Goal: Task Accomplishment & Management: Use online tool/utility

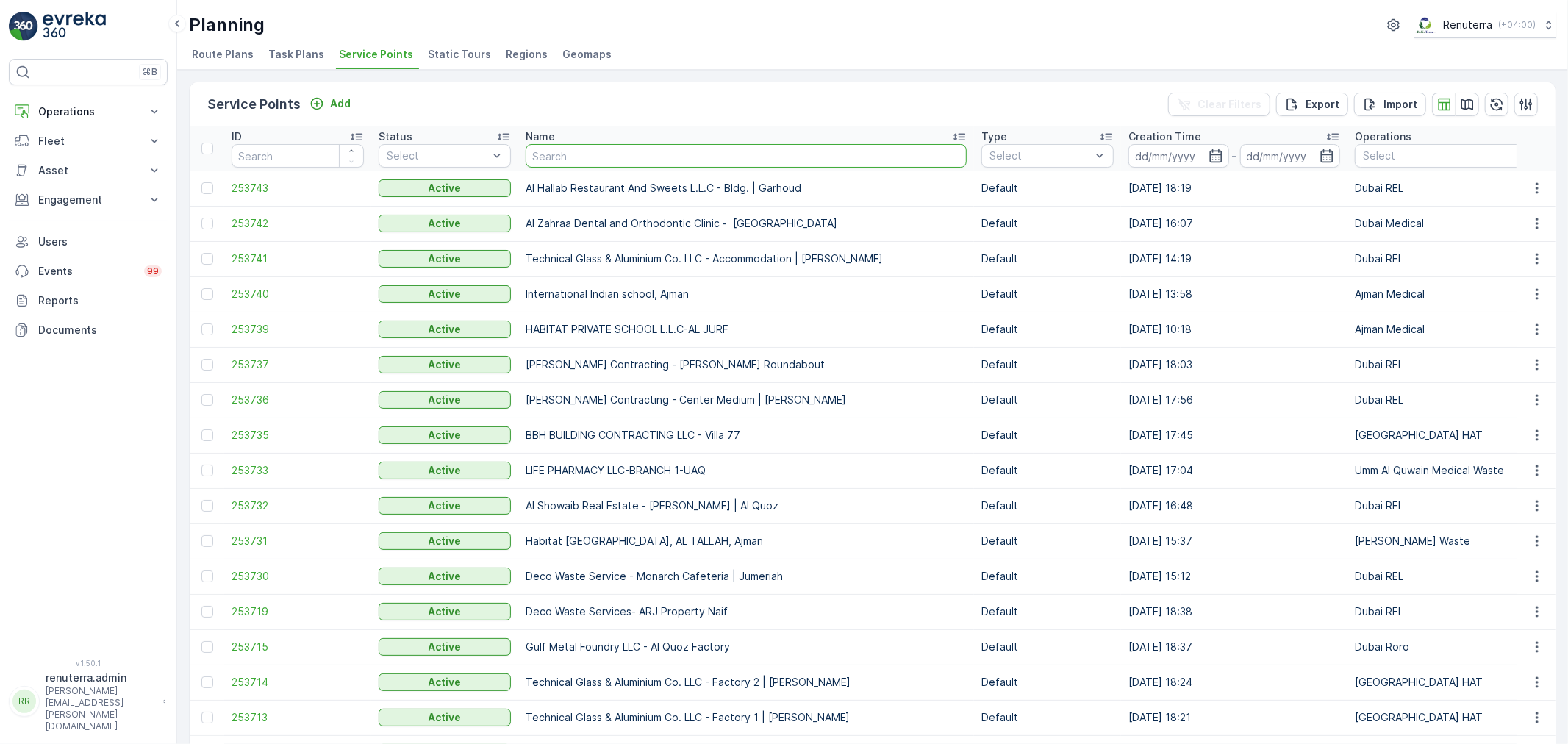
drag, startPoint x: 576, startPoint y: 157, endPoint x: 625, endPoint y: 155, distance: 49.0
click at [582, 155] on input "text" at bounding box center [746, 156] width 441 height 24
type input "vaah"
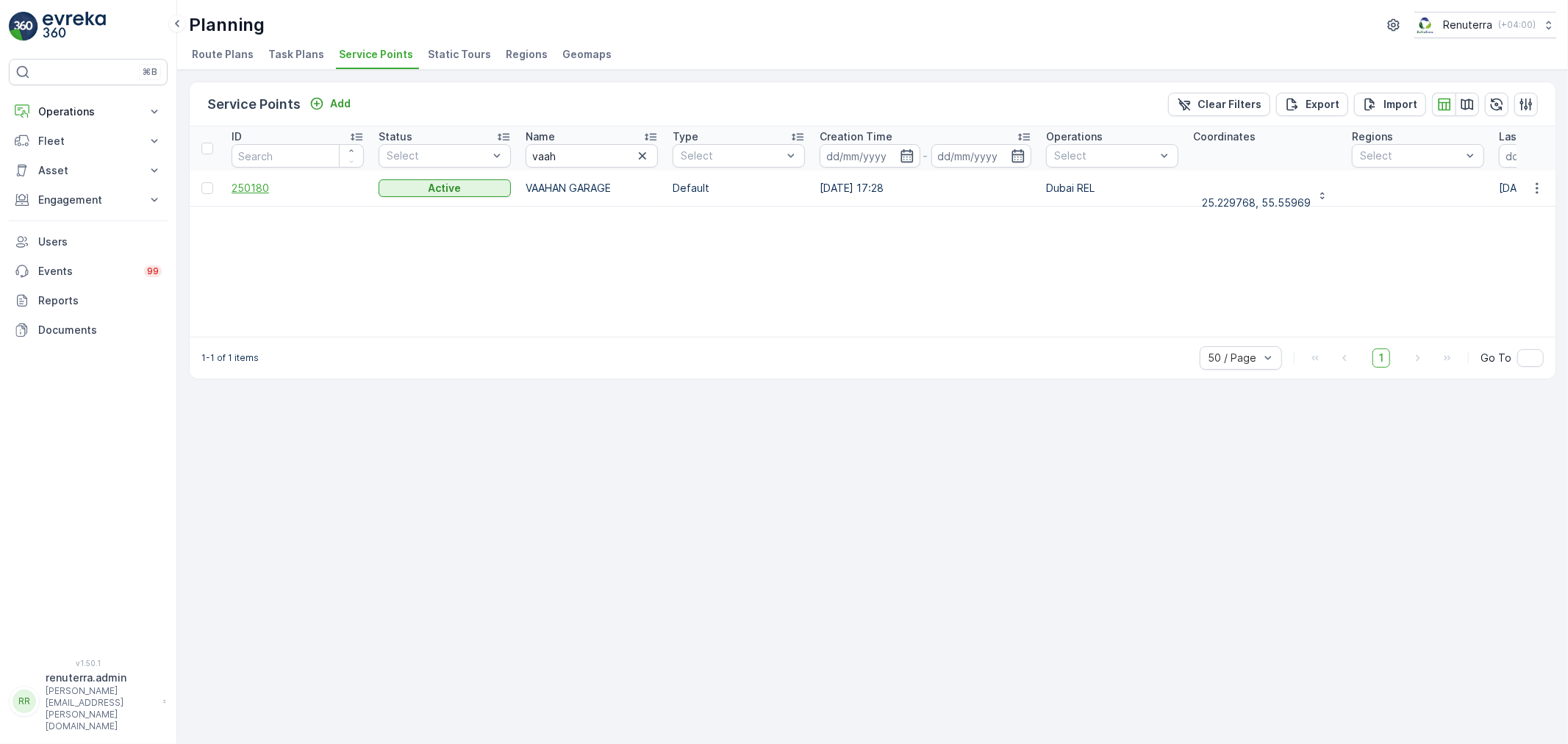
click at [279, 189] on span "250180" at bounding box center [298, 188] width 132 height 15
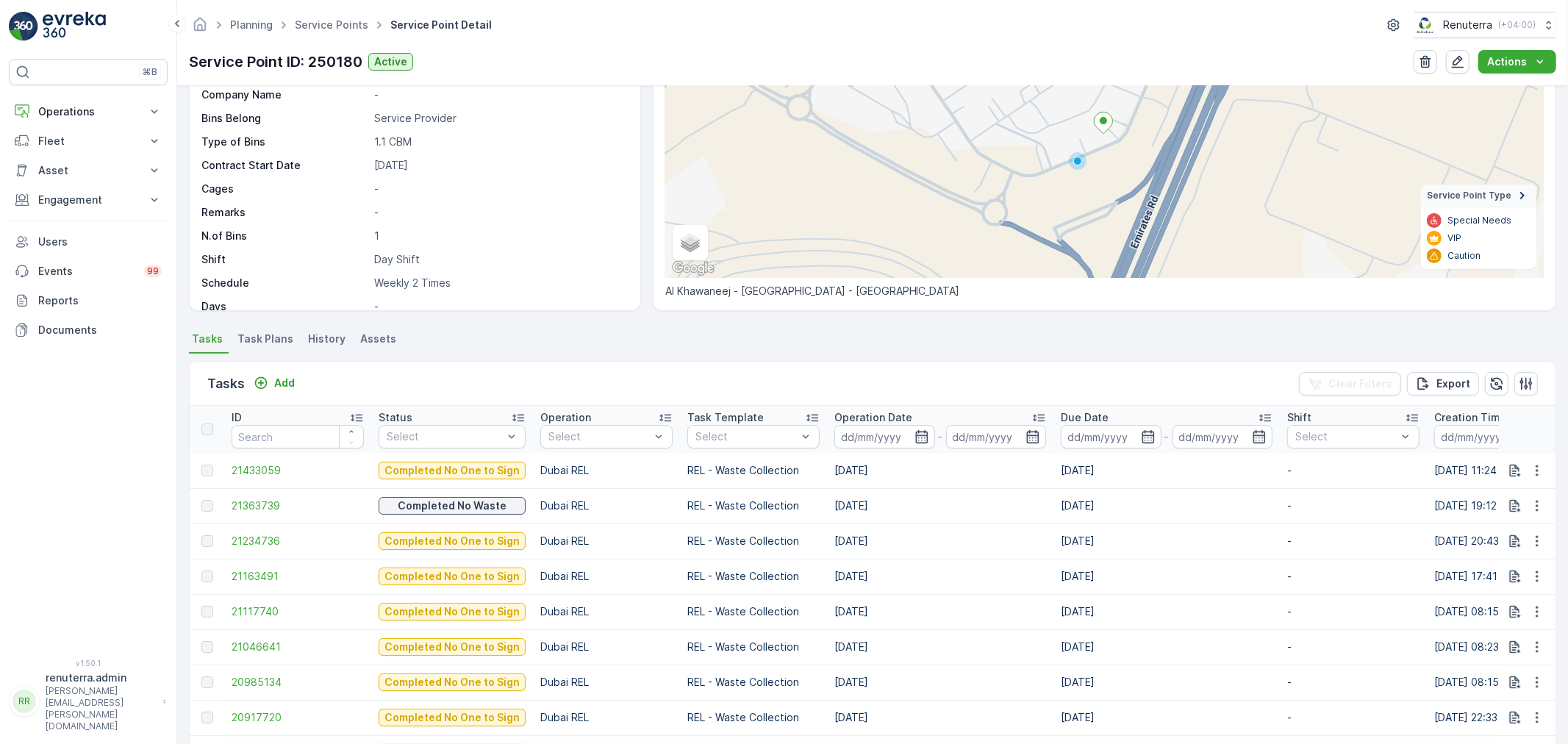
scroll to position [164, 0]
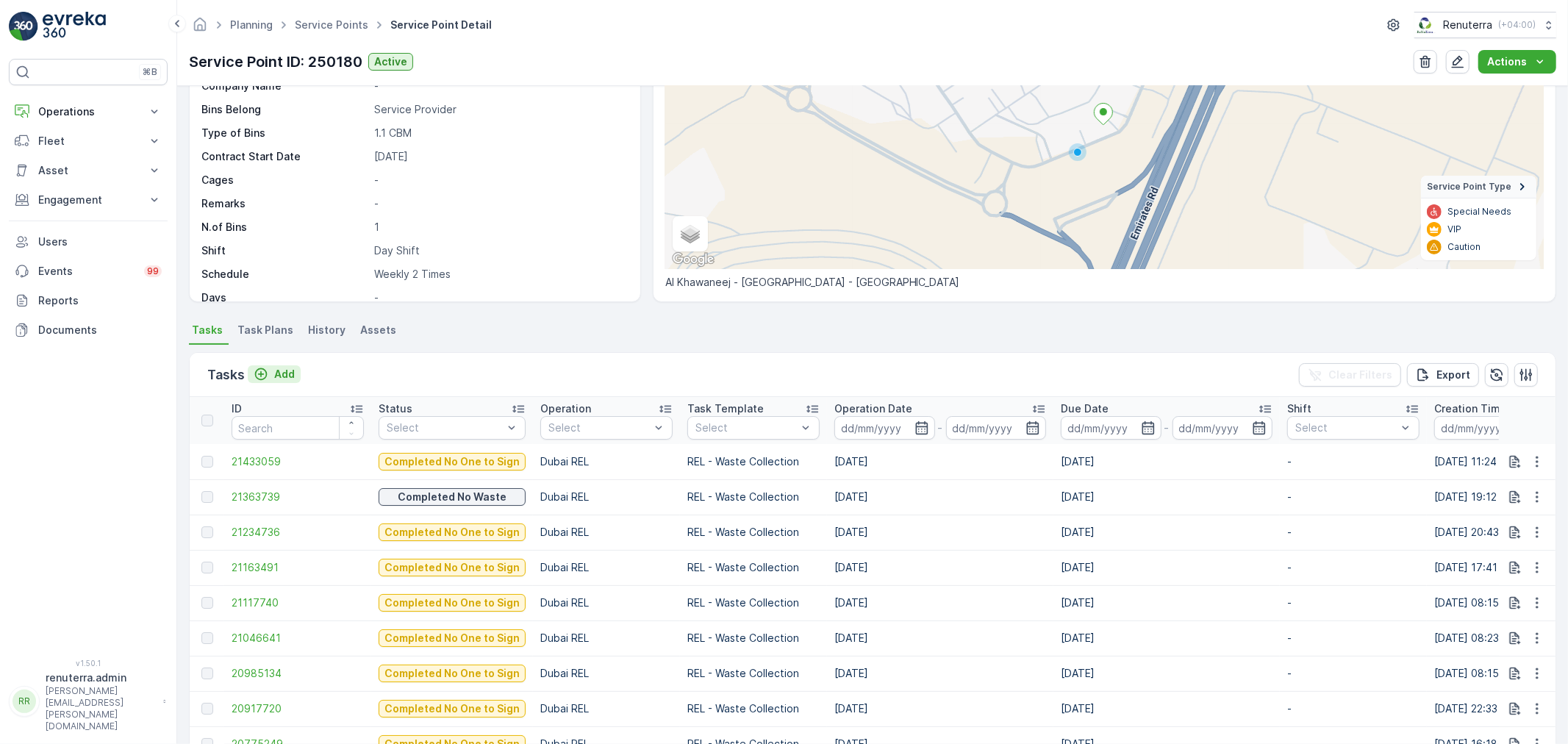
click at [294, 374] on p "Add" at bounding box center [284, 375] width 21 height 15
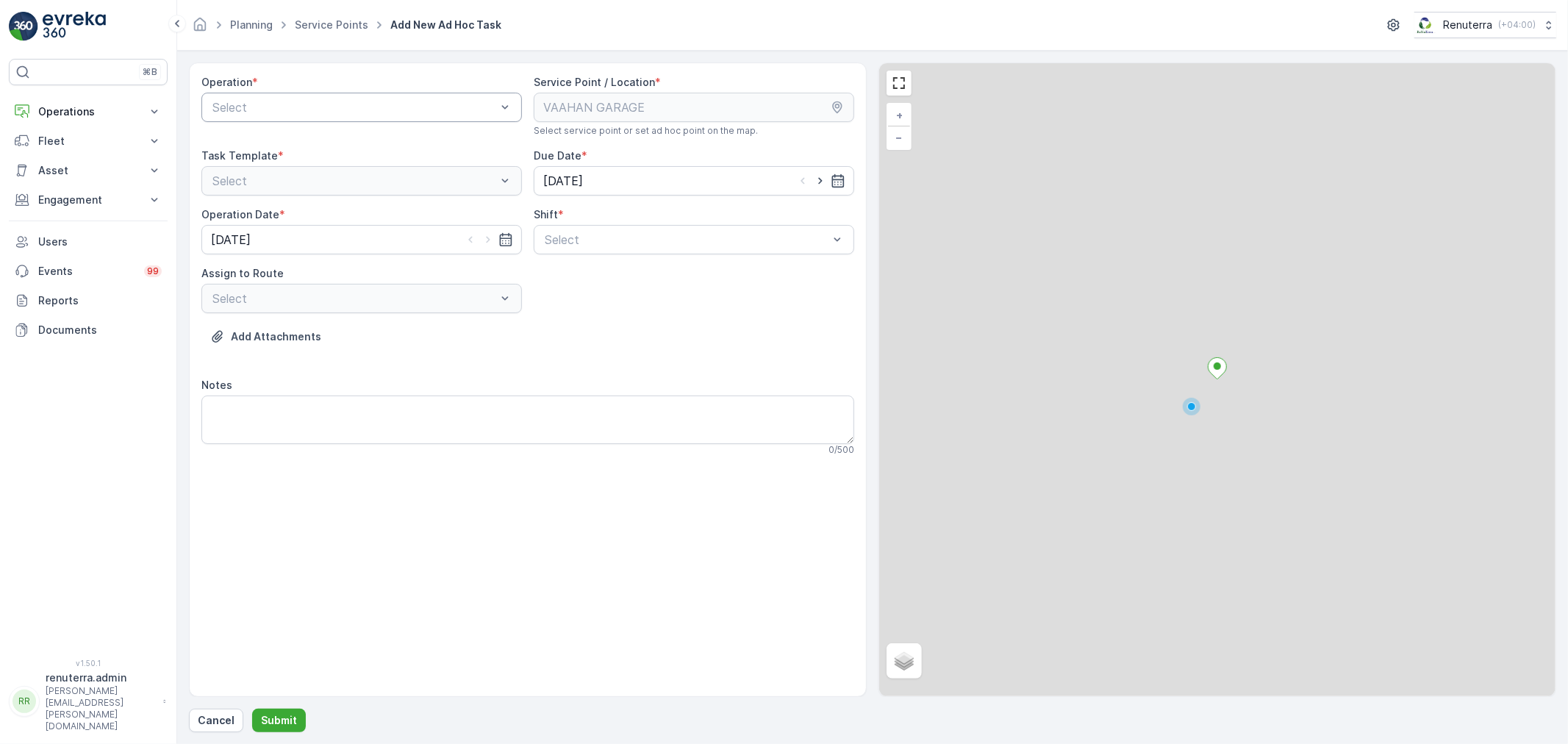
click at [355, 119] on div "Select" at bounding box center [361, 108] width 320 height 30
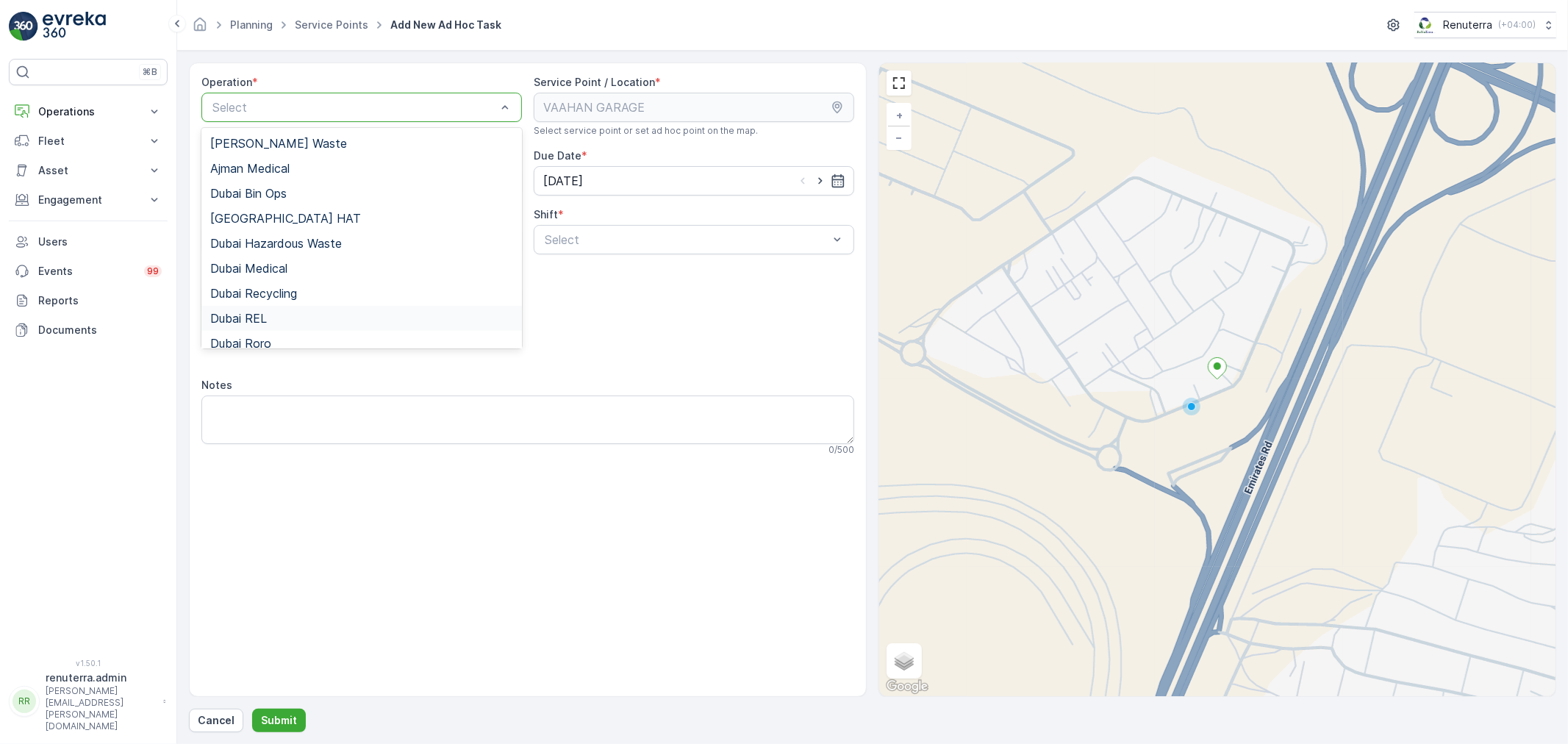
drag, startPoint x: 336, startPoint y: 323, endPoint x: 400, endPoint y: 314, distance: 64.6
click at [336, 322] on div "Dubai REL" at bounding box center [362, 319] width 303 height 13
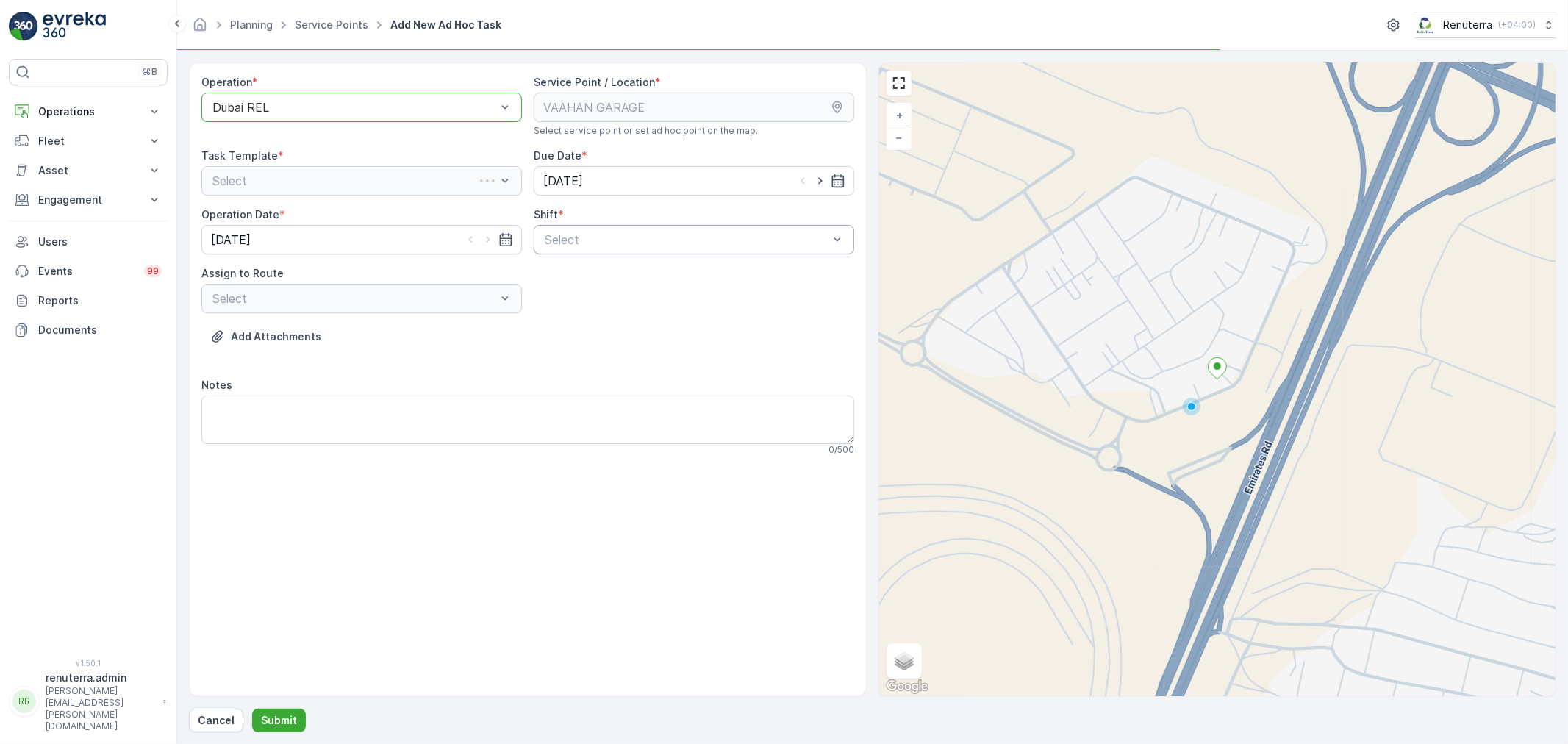
click at [696, 256] on div "Operation * option Dubai REL, selected. Dubai REL Service Point / Location * Se…" at bounding box center [527, 271] width 653 height 392
drag, startPoint x: 693, startPoint y: 251, endPoint x: 679, endPoint y: 256, distance: 14.9
click at [693, 250] on div "Select" at bounding box center [693, 240] width 320 height 30
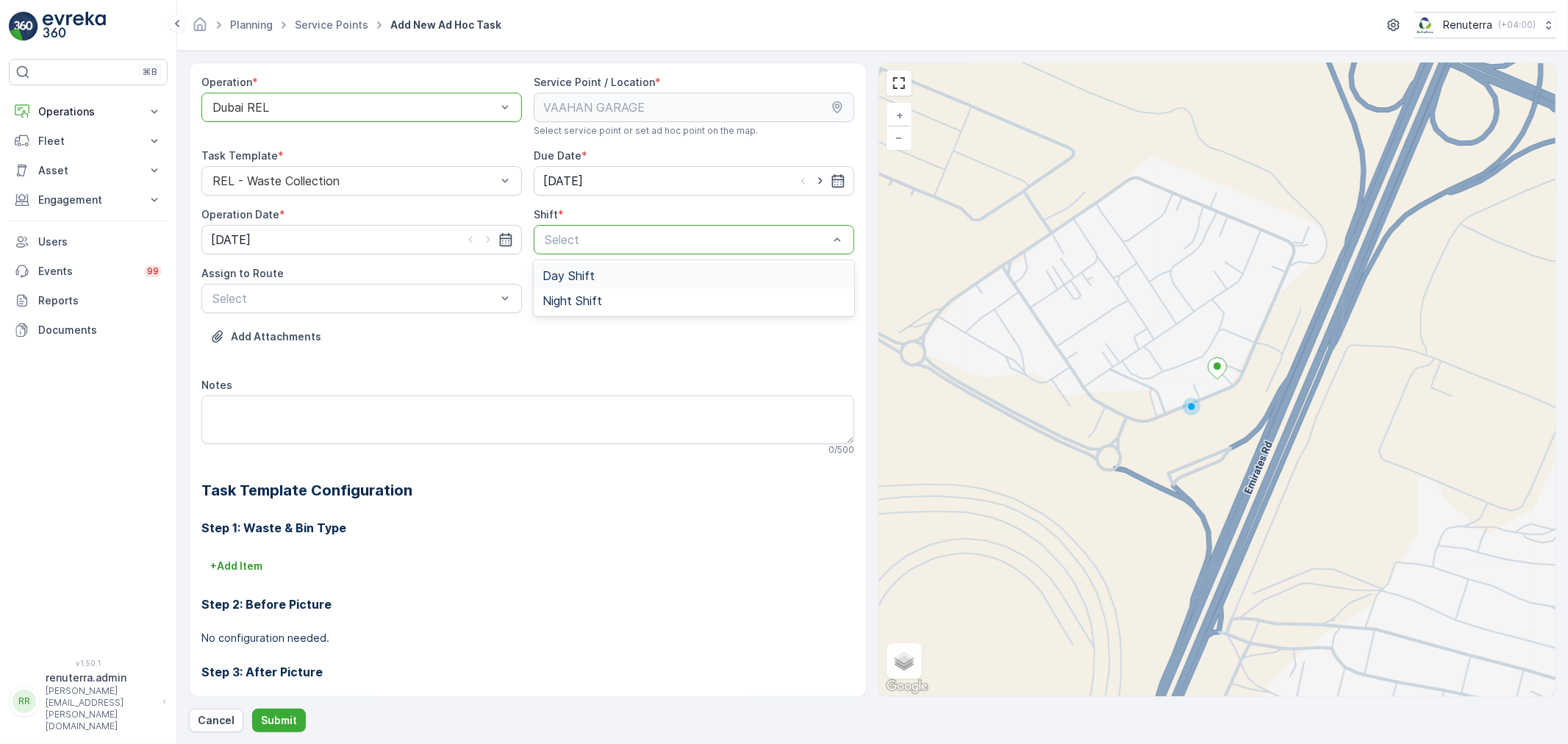
click at [547, 275] on span "Day Shift" at bounding box center [568, 276] width 52 height 13
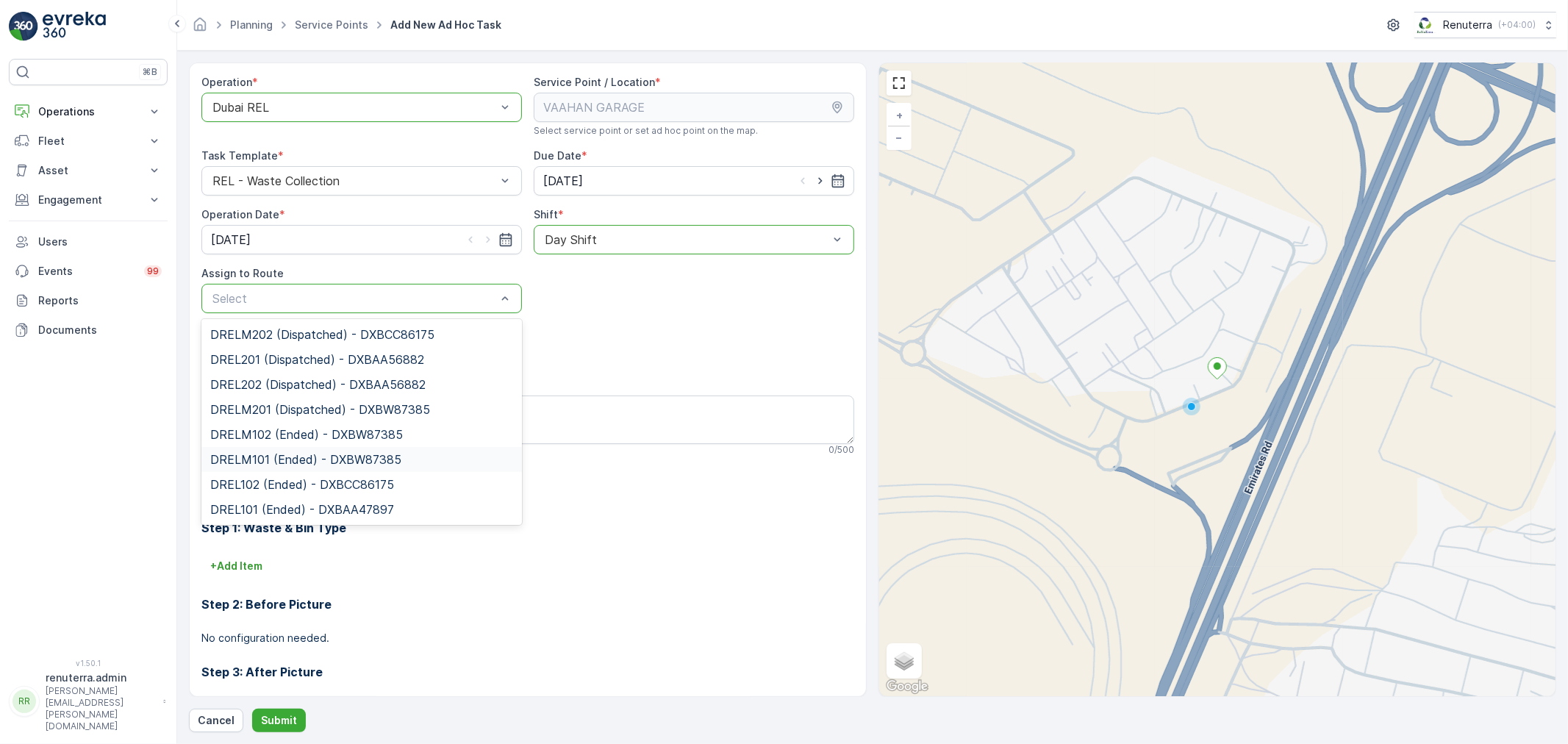
click at [291, 458] on span "DRELM101 (Ended) - DXBW87385" at bounding box center [305, 460] width 191 height 13
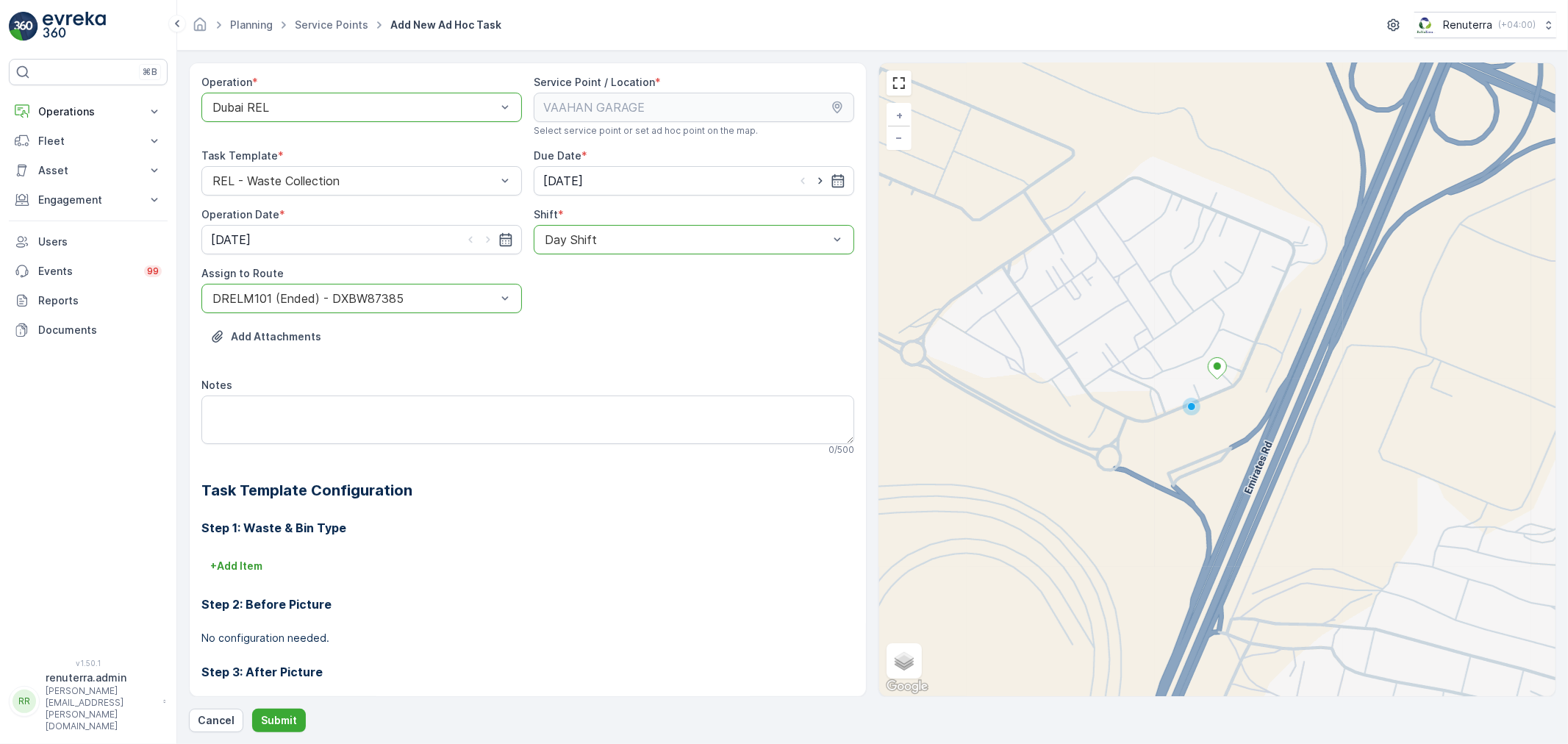
click at [283, 702] on div "Operation * option Dubai REL, selected. Dubai REL Service Point / Location * Se…" at bounding box center [872, 398] width 1367 height 670
click at [282, 708] on div "Operation * option Dubai REL, selected. Dubai REL Service Point / Location * Se…" at bounding box center [872, 398] width 1367 height 670
click at [282, 711] on button "Submit" at bounding box center [279, 721] width 53 height 24
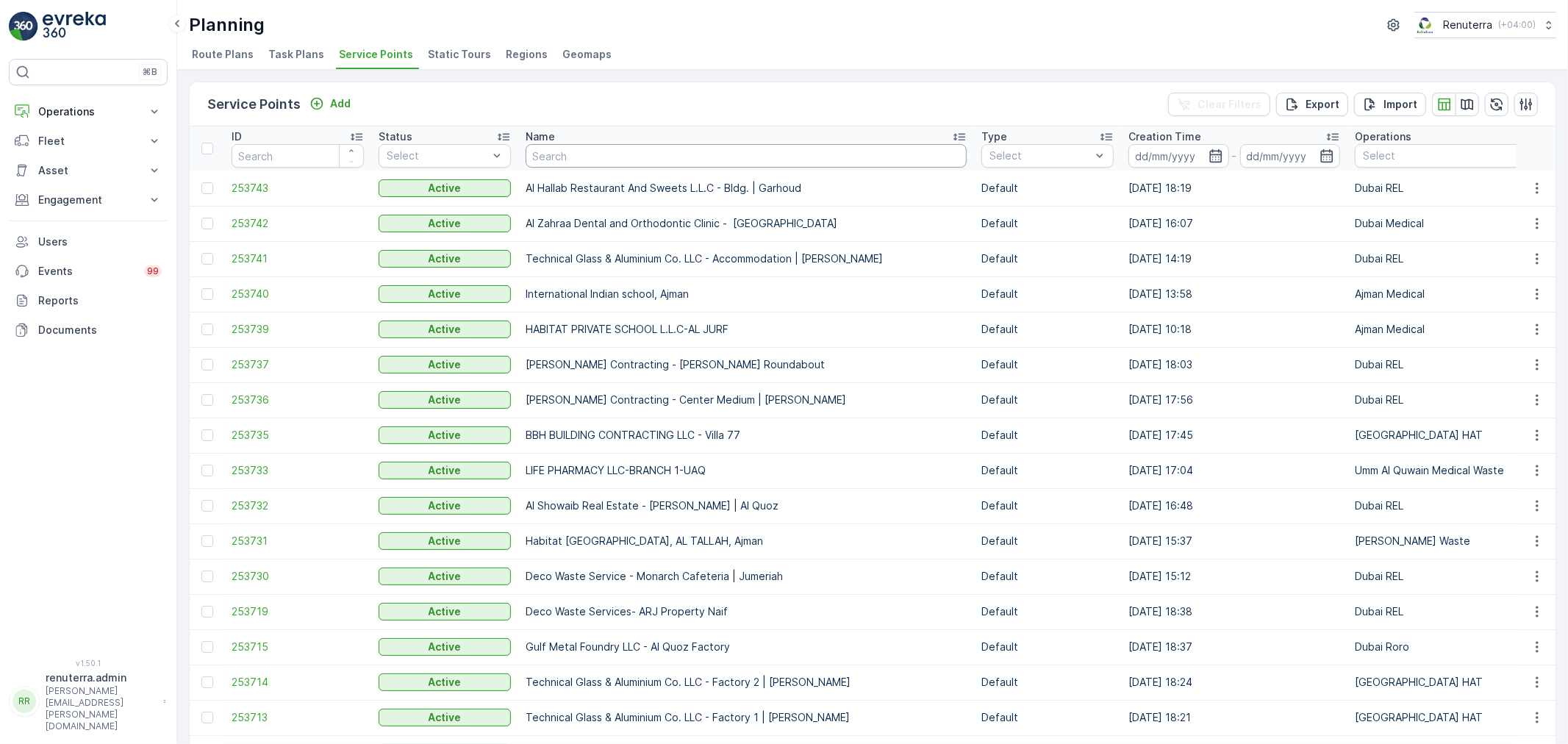
click at [540, 149] on input "text" at bounding box center [746, 156] width 441 height 24
type input "tornaj"
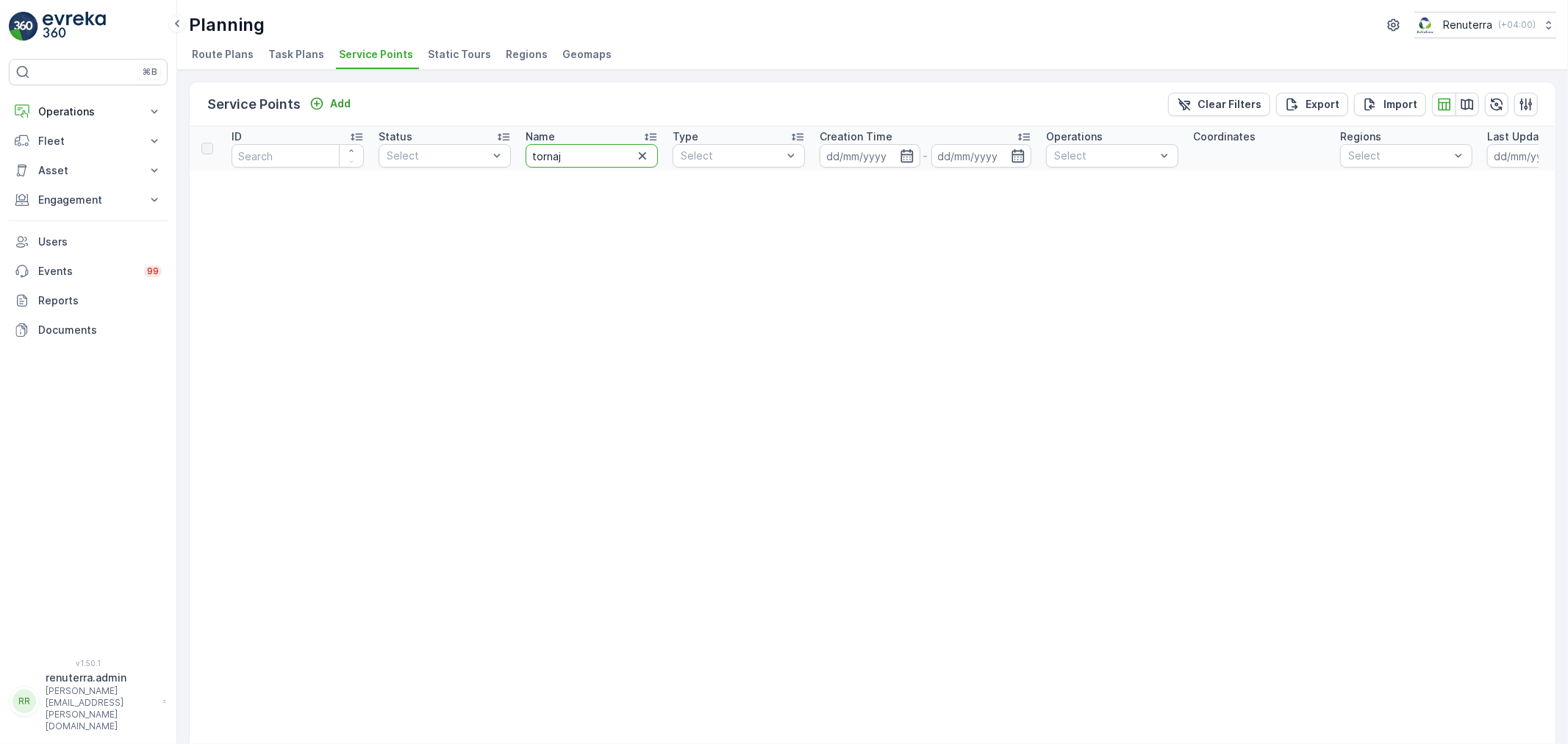
click at [563, 162] on input "tornaj" at bounding box center [592, 156] width 132 height 24
type input "torna"
click at [599, 138] on div "Name" at bounding box center [592, 137] width 132 height 15
click at [567, 163] on input "torna" at bounding box center [592, 156] width 132 height 24
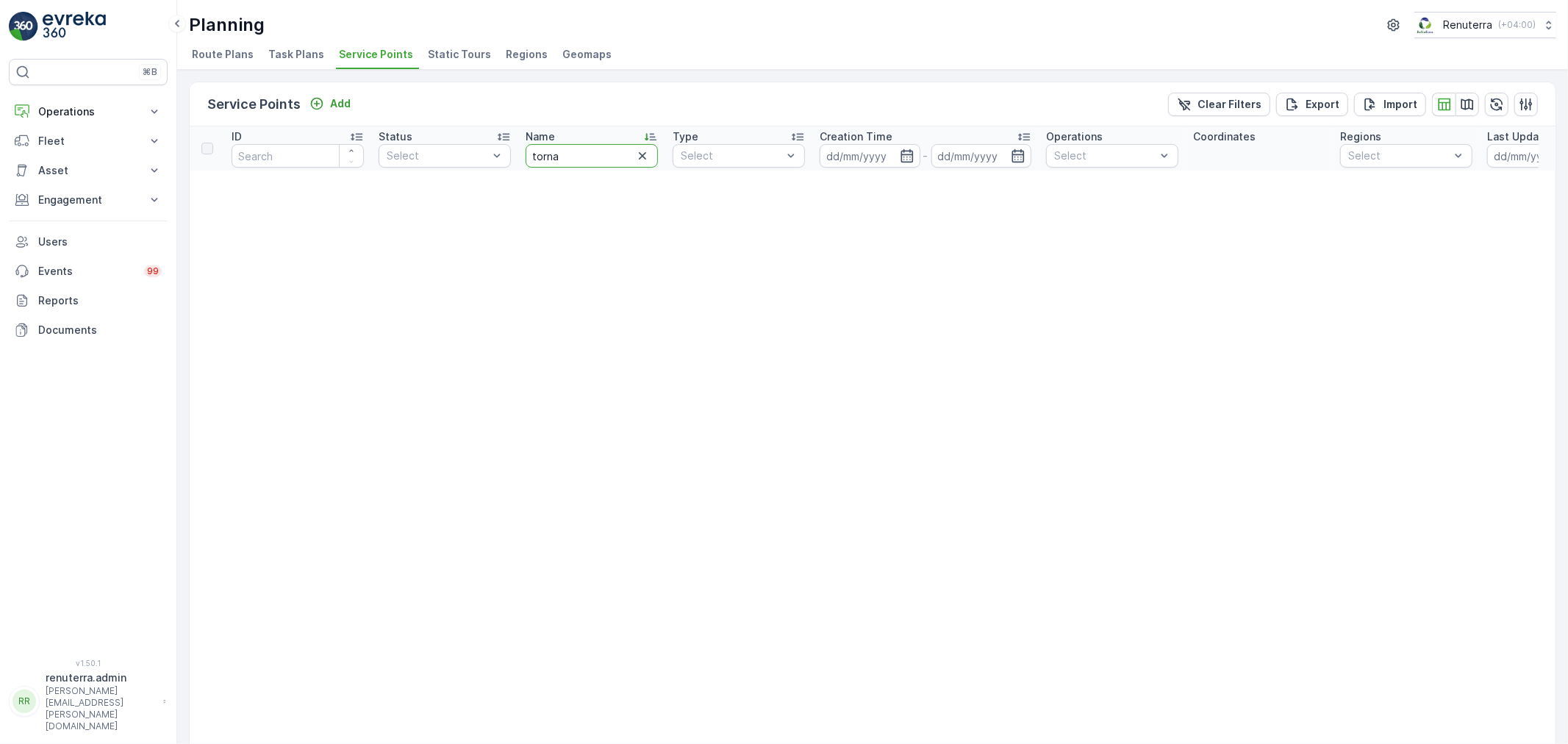
type input "torn"
click at [585, 158] on input "torn" at bounding box center [592, 156] width 132 height 24
type input "[PERSON_NAME]"
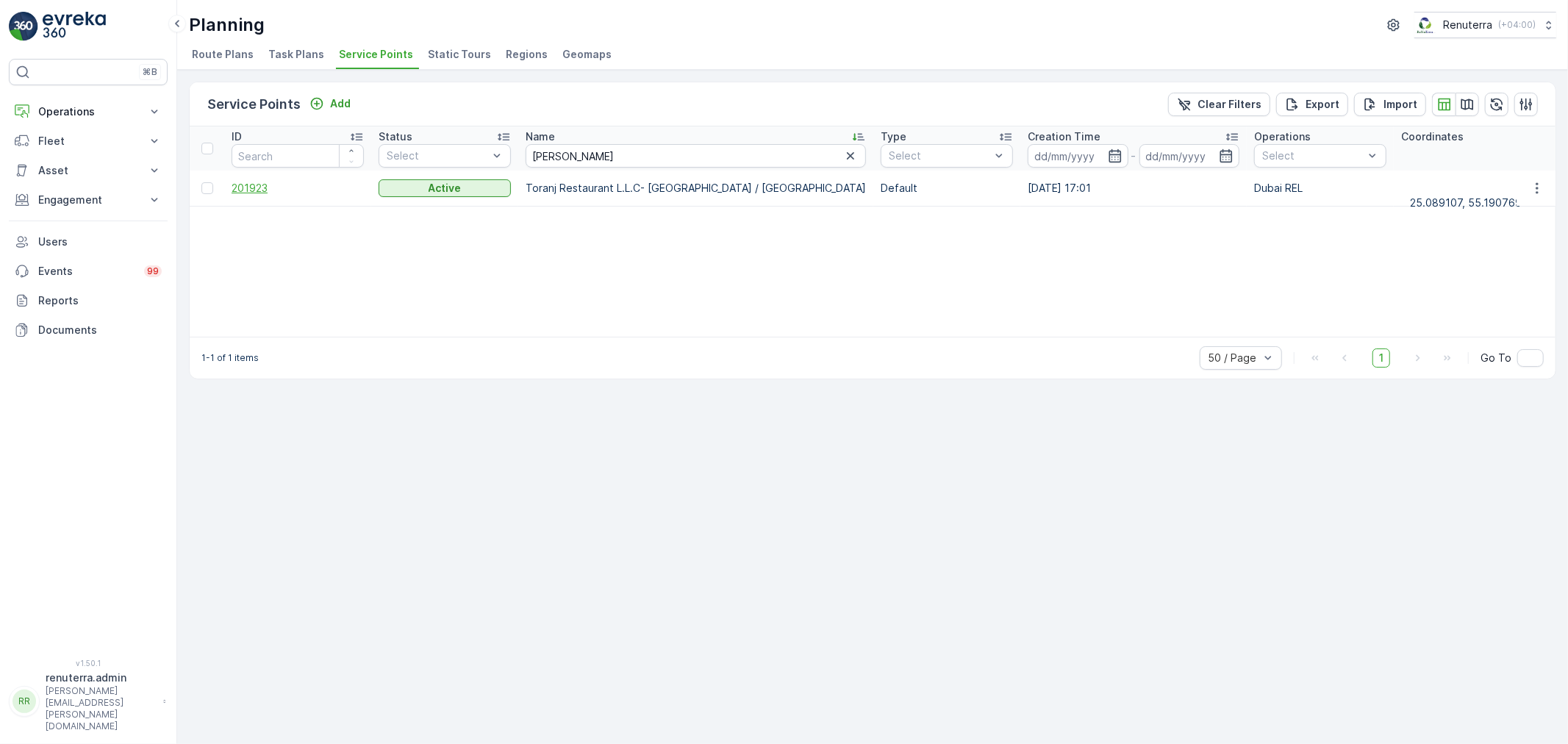
click at [254, 181] on span "201923" at bounding box center [298, 188] width 132 height 15
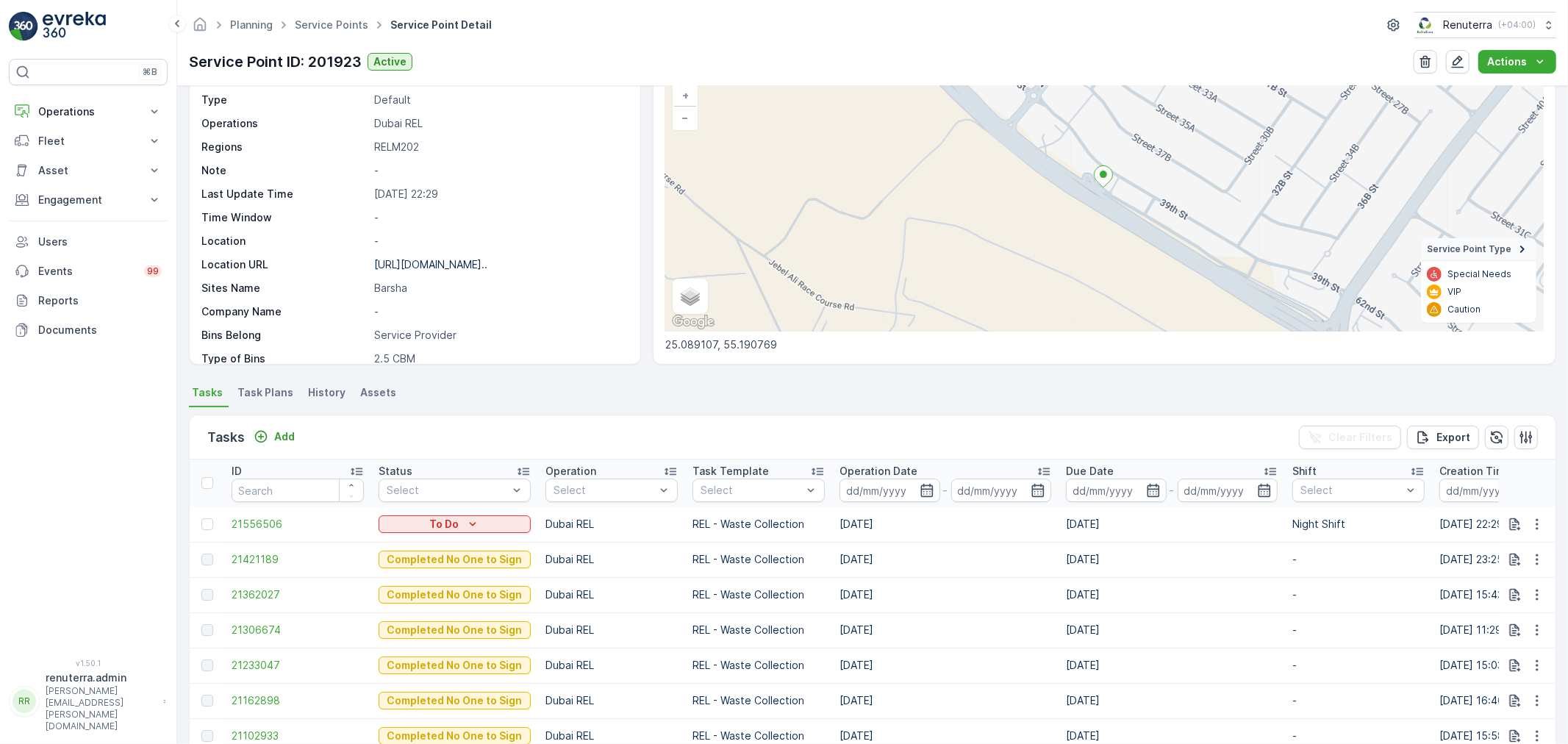
scroll to position [82, 0]
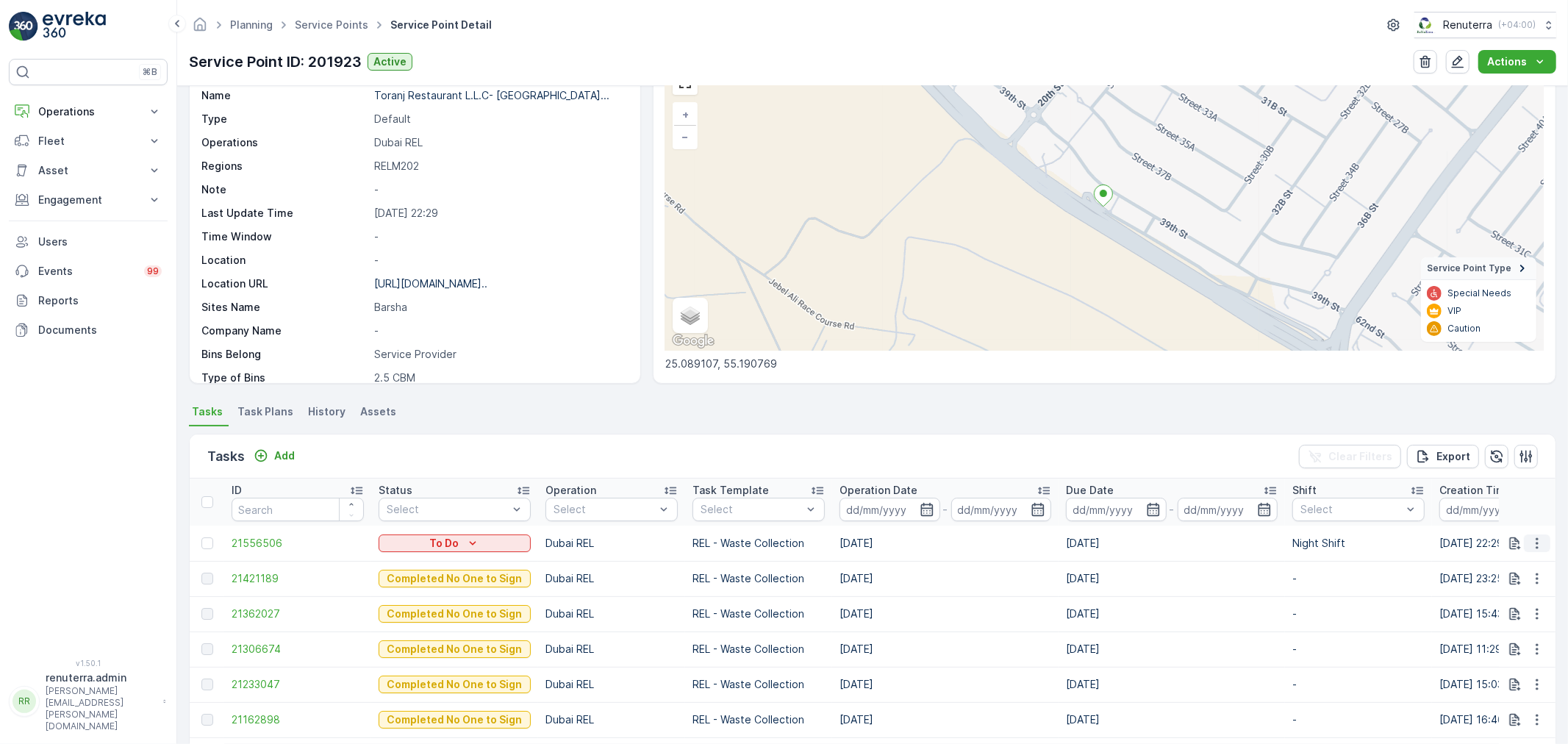
click at [1532, 540] on icon "button" at bounding box center [1537, 543] width 15 height 15
click at [1318, 561] on td "-" at bounding box center [1359, 579] width 147 height 36
click at [1532, 539] on icon "button" at bounding box center [1537, 543] width 15 height 15
click at [1507, 608] on span "Change Route" at bounding box center [1499, 606] width 71 height 15
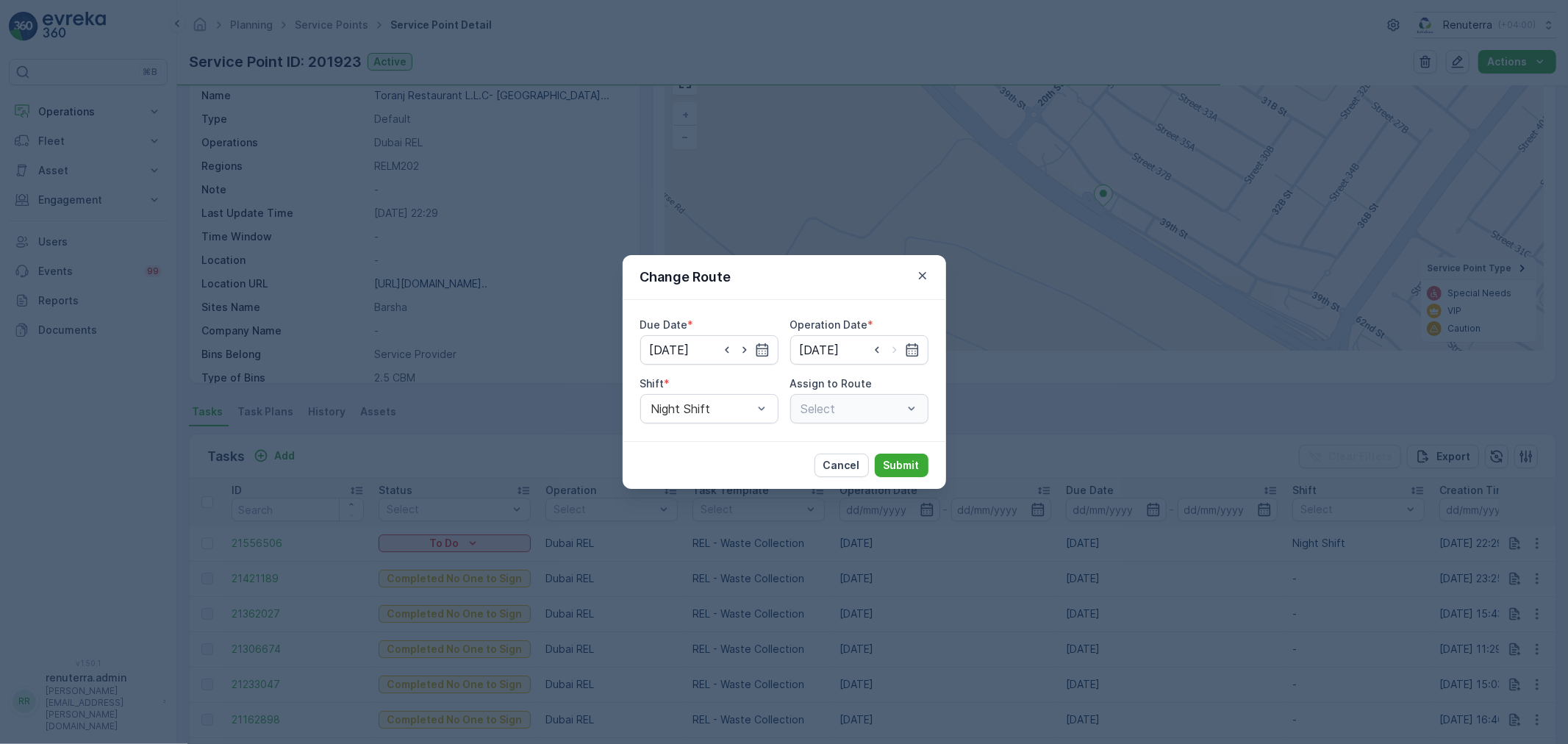
type input "[DATE]"
click at [731, 351] on icon "button" at bounding box center [727, 350] width 15 height 15
type input "[DATE]"
click at [906, 347] on icon "button" at bounding box center [911, 350] width 13 height 13
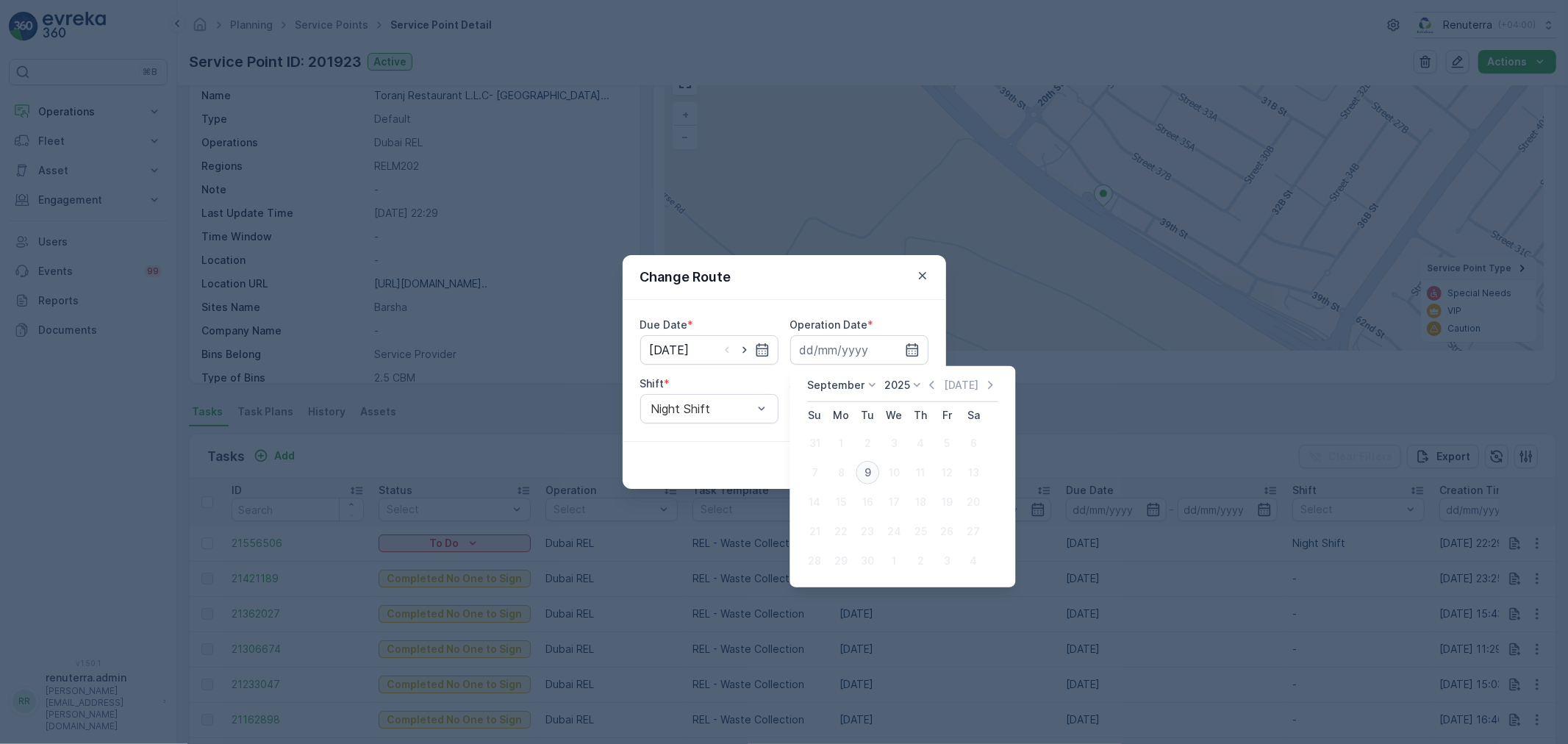
click at [868, 468] on div "9" at bounding box center [868, 473] width 24 height 24
type input "[DATE]"
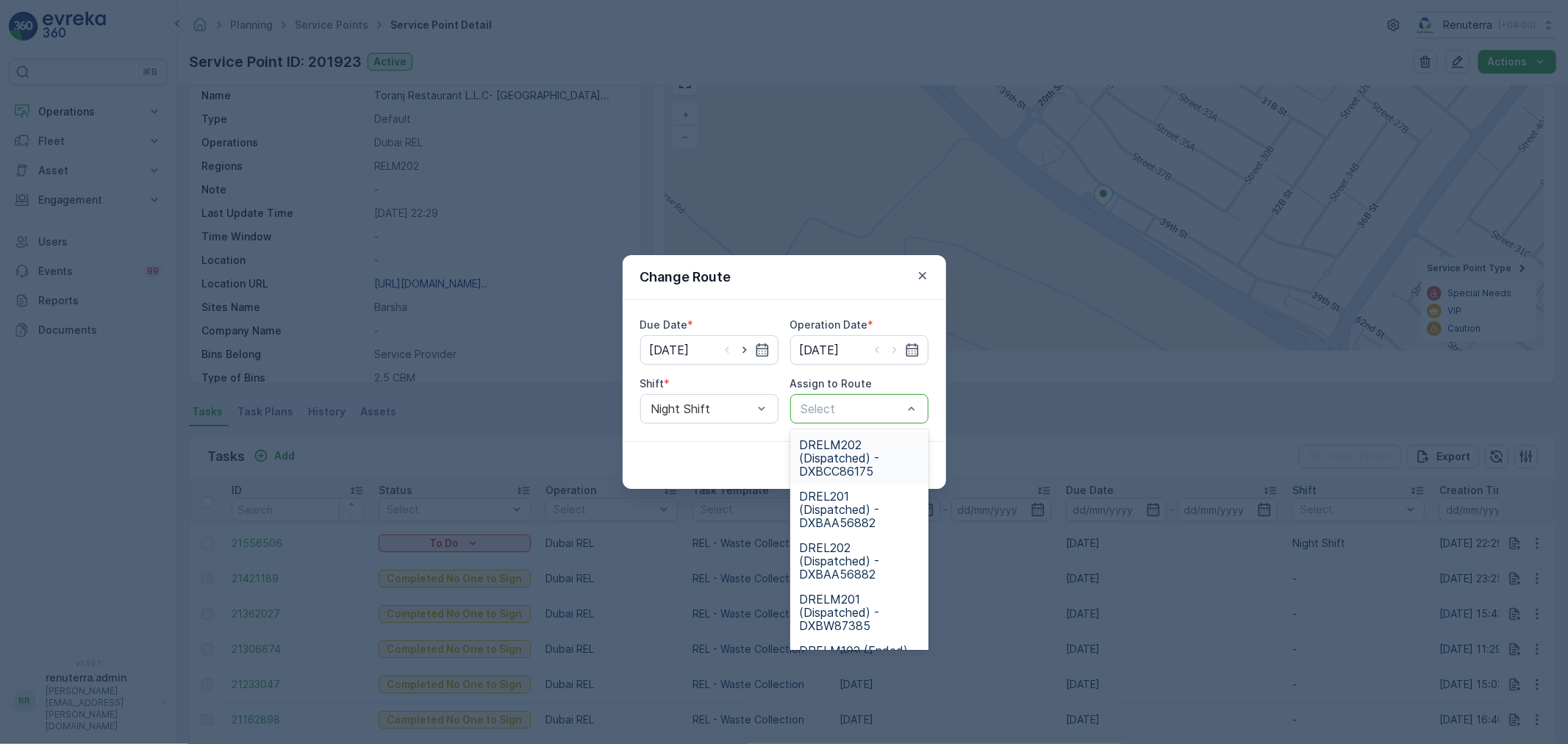
click at [869, 450] on span "DRELM202 (Dispatched) - DXBCC86175" at bounding box center [859, 458] width 120 height 39
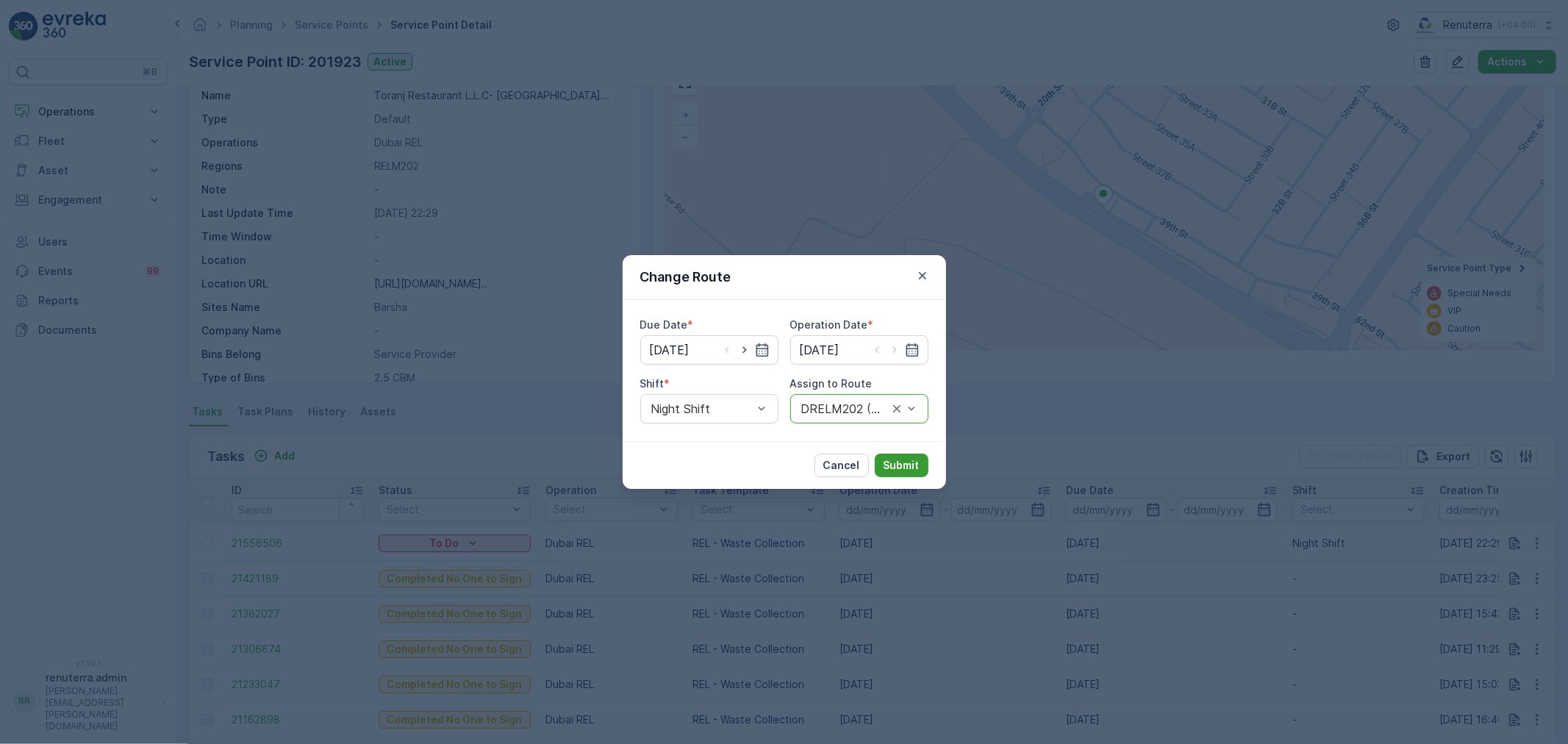
click at [907, 464] on p "Submit" at bounding box center [902, 466] width 36 height 15
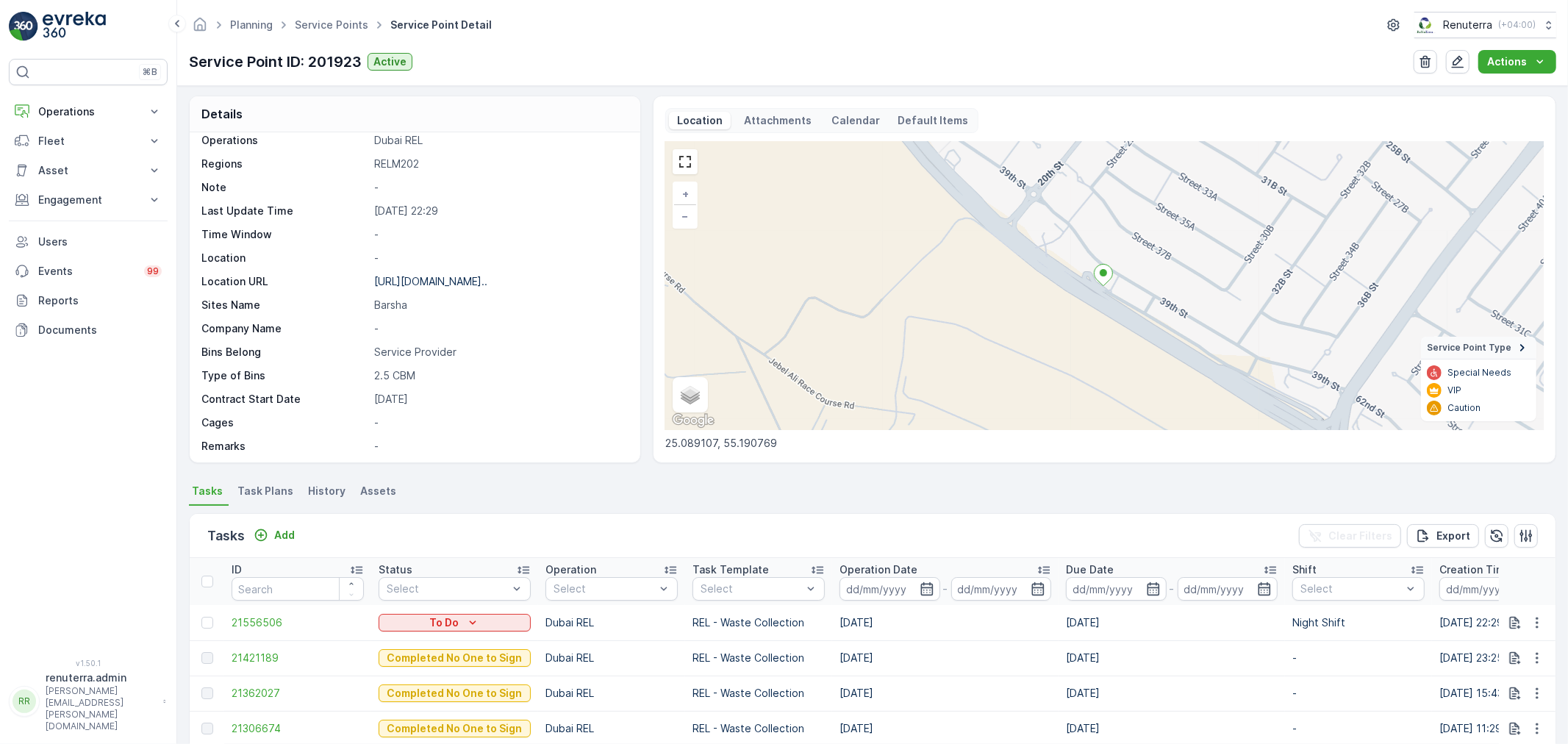
scroll to position [0, 0]
click at [1534, 627] on icon "button" at bounding box center [1537, 625] width 15 height 15
click at [1512, 553] on span "Change Route" at bounding box center [1499, 554] width 71 height 15
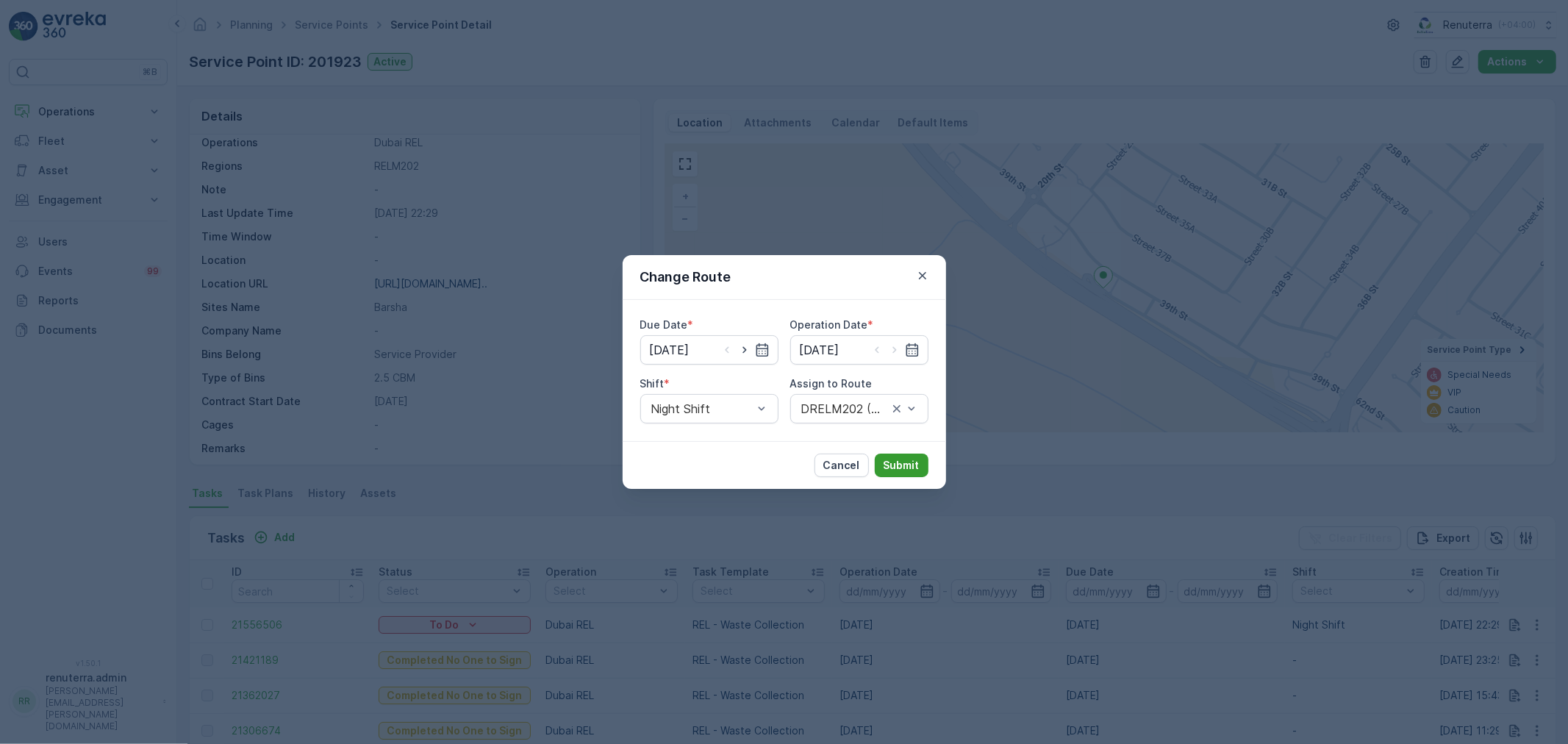
click at [905, 461] on p "Submit" at bounding box center [902, 466] width 36 height 15
